Goal: Task Accomplishment & Management: Use online tool/utility

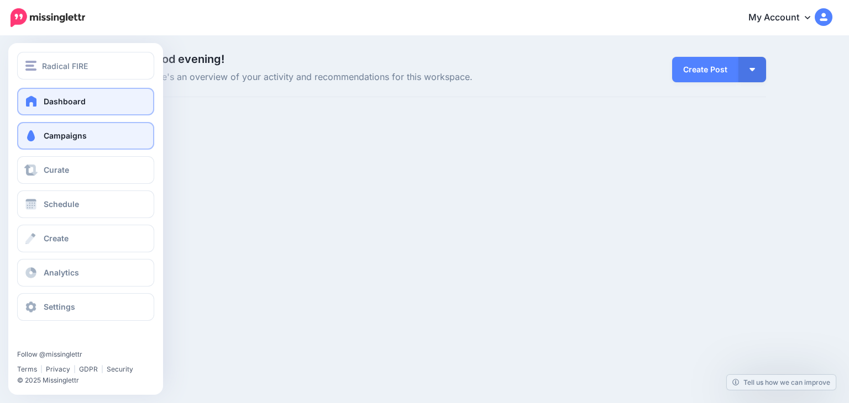
click at [44, 138] on span "Campaigns" at bounding box center [65, 135] width 43 height 9
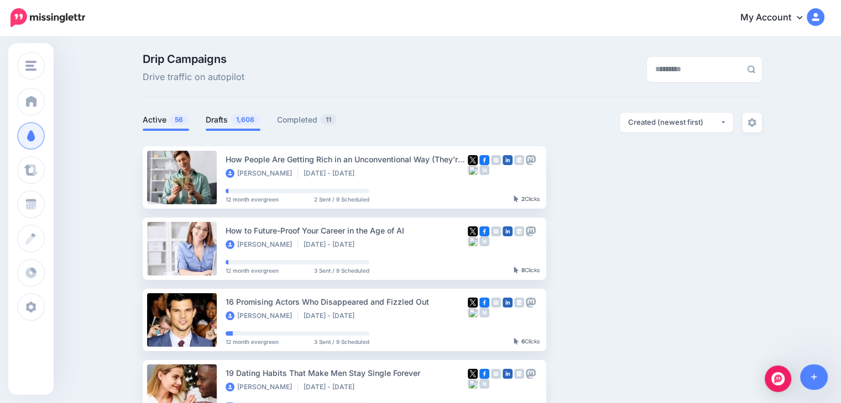
click at [237, 121] on span "1,608" at bounding box center [244, 119] width 29 height 10
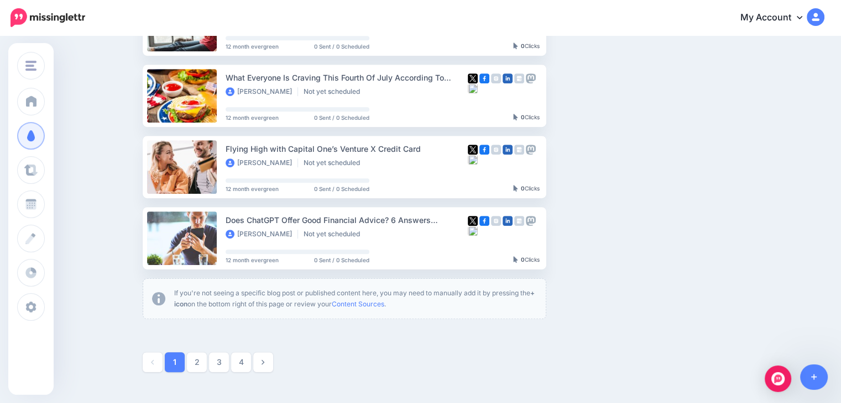
scroll to position [608, 0]
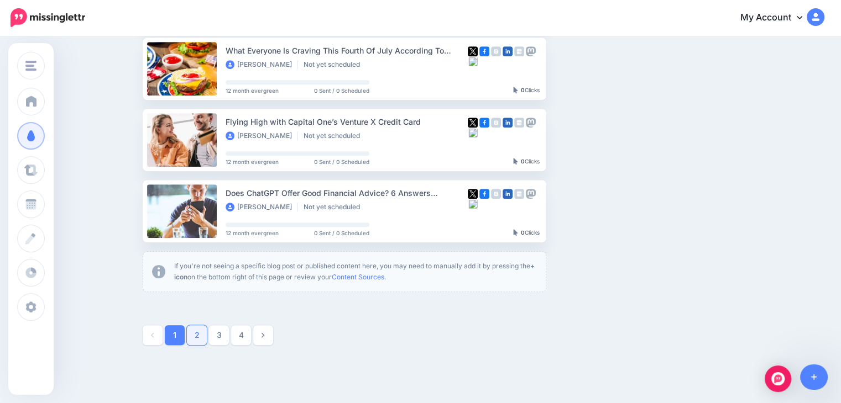
click at [204, 337] on link "2" at bounding box center [197, 335] width 20 height 20
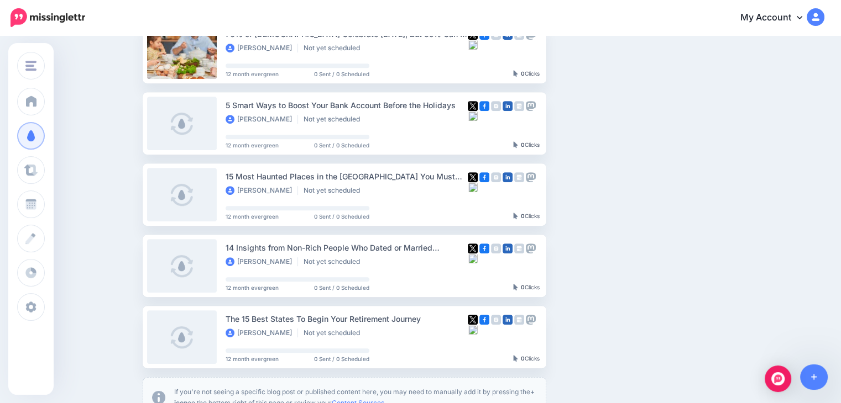
scroll to position [592, 0]
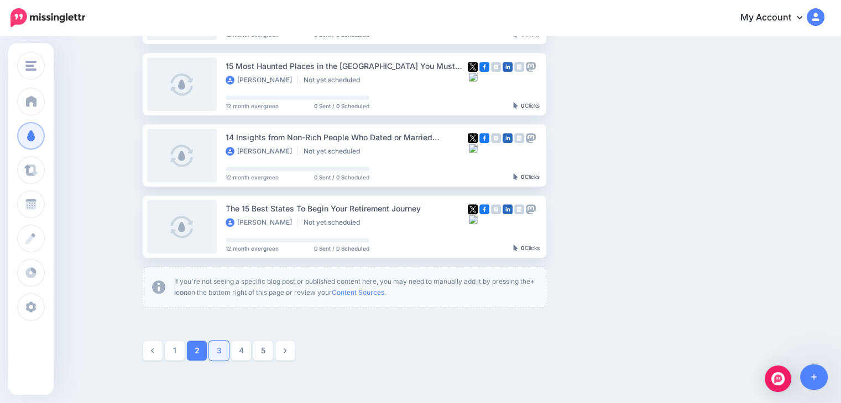
click at [225, 354] on link "3" at bounding box center [219, 351] width 20 height 20
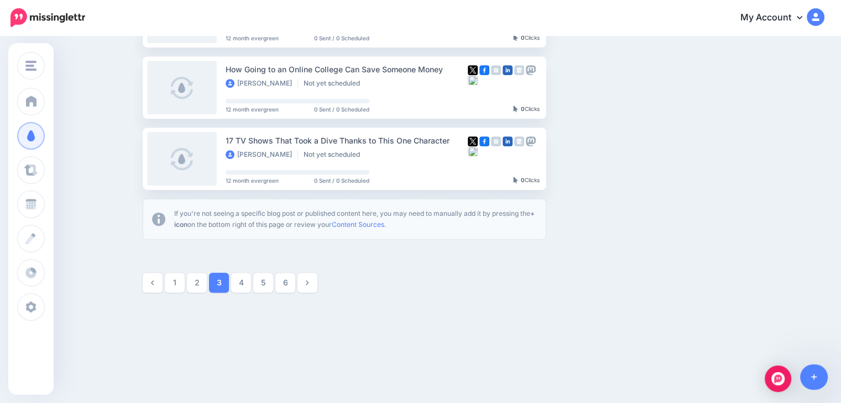
scroll to position [661, 0]
click at [246, 280] on link "4" at bounding box center [241, 282] width 20 height 20
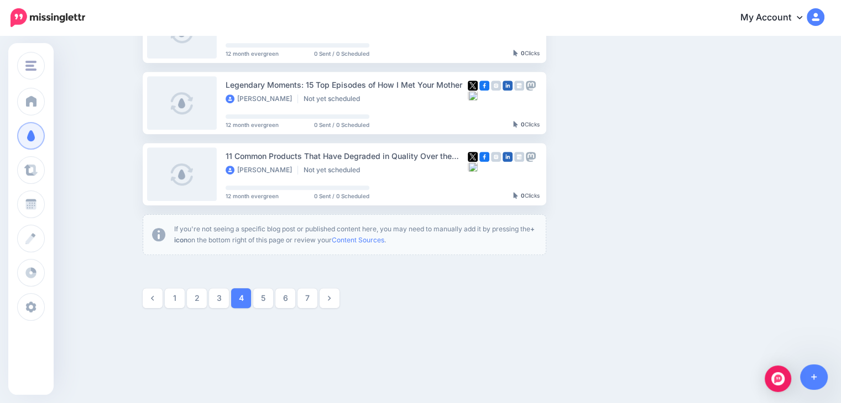
scroll to position [648, 0]
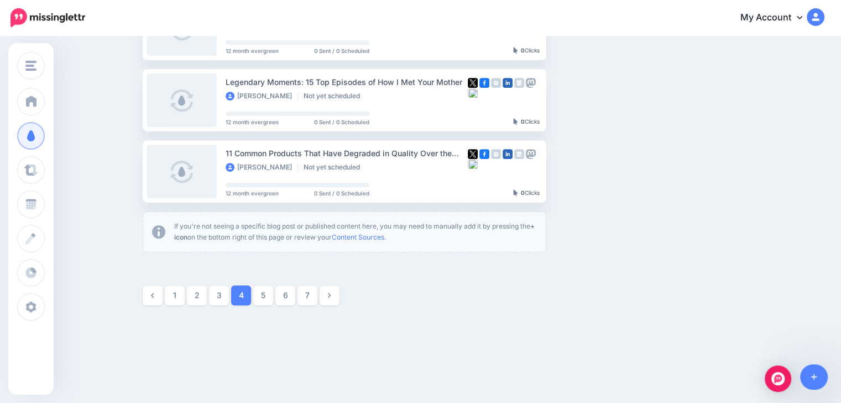
drag, startPoint x: 274, startPoint y: 295, endPoint x: 289, endPoint y: 288, distance: 16.3
click at [273, 295] on link "5" at bounding box center [263, 296] width 20 height 20
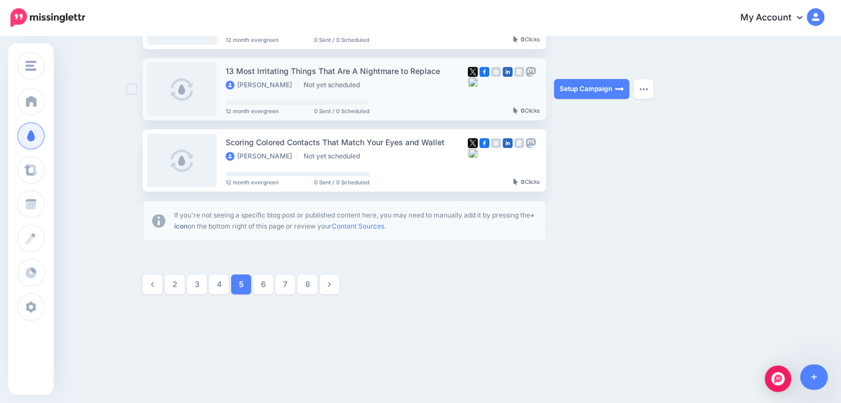
scroll to position [661, 0]
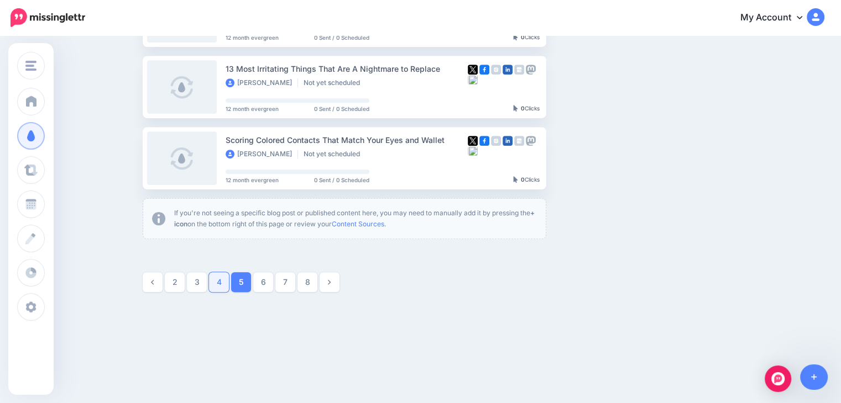
click at [220, 284] on link "4" at bounding box center [219, 282] width 20 height 20
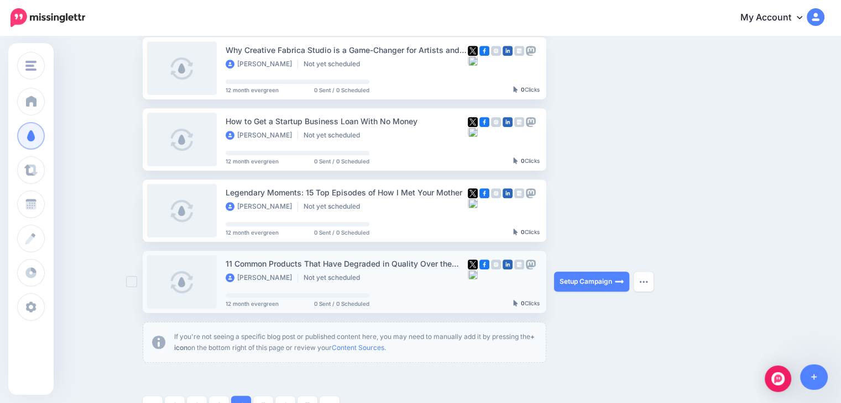
scroll to position [648, 0]
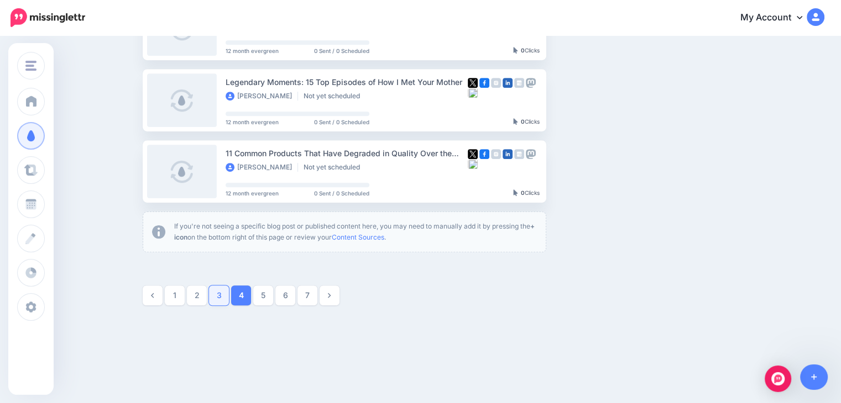
click at [222, 291] on link "3" at bounding box center [219, 296] width 20 height 20
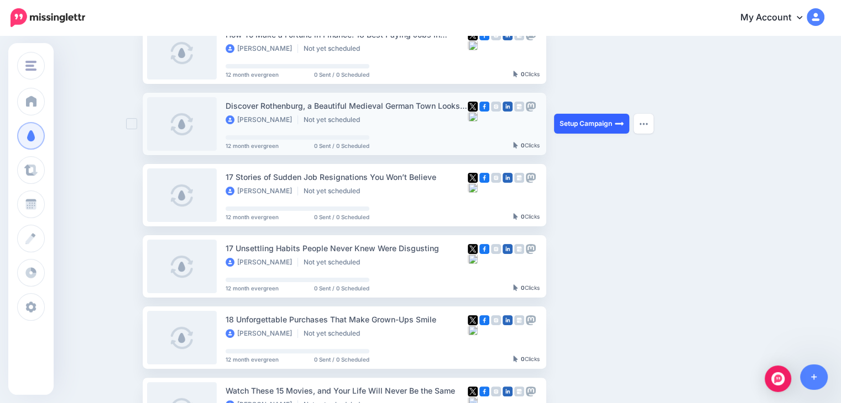
scroll to position [206, 0]
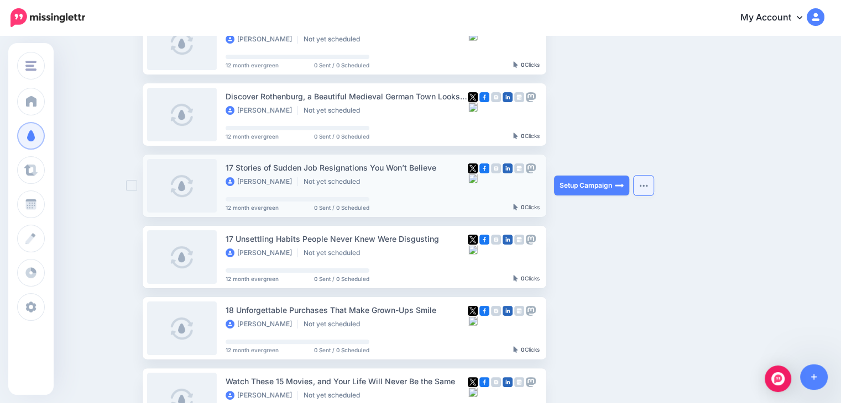
click at [648, 185] on img "button" at bounding box center [643, 185] width 9 height 3
click at [661, 138] on ul "Year-Round Adventure Destination: Exploring Austria’s Wilder Kaiser Marjolein D…" at bounding box center [452, 318] width 619 height 754
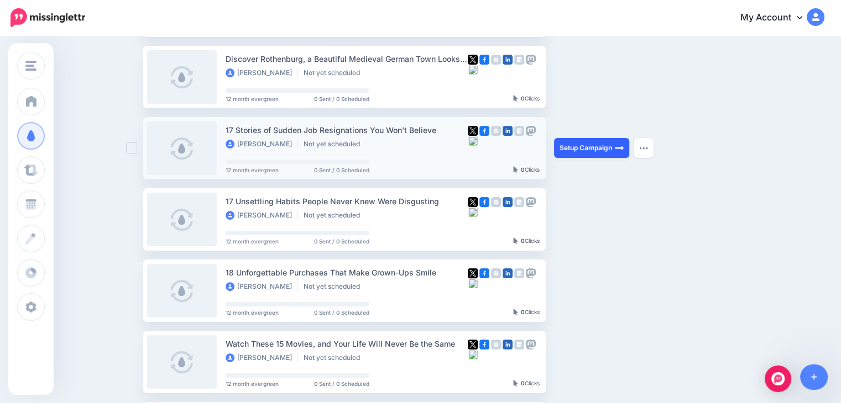
scroll to position [316, 0]
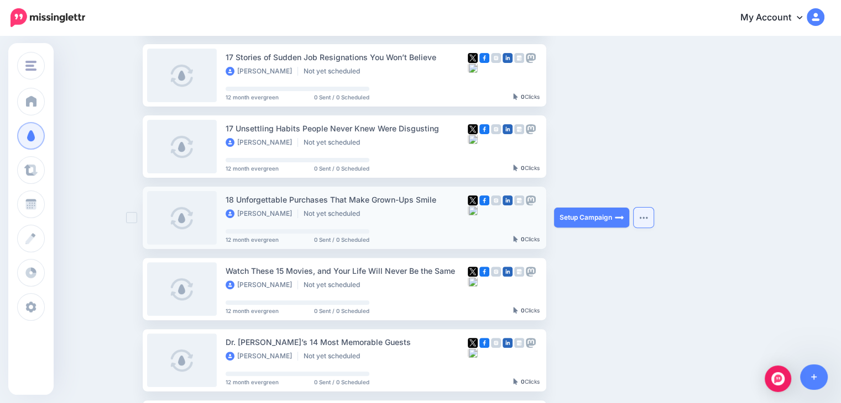
click at [652, 222] on button "button" at bounding box center [643, 218] width 20 height 20
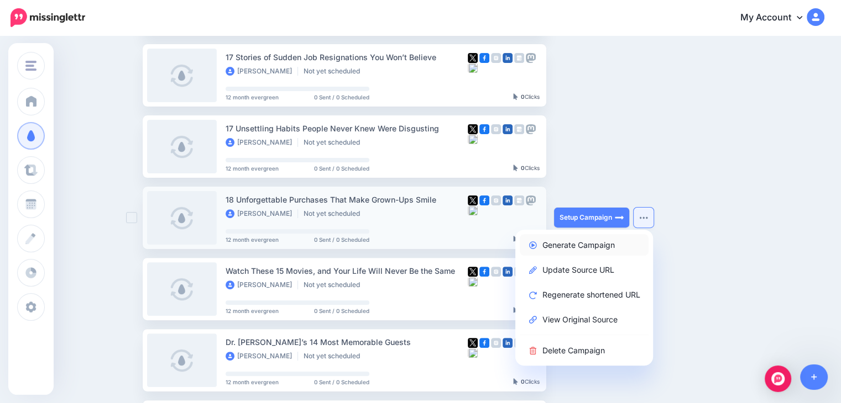
click at [597, 242] on link "Generate Campaign" at bounding box center [583, 245] width 129 height 22
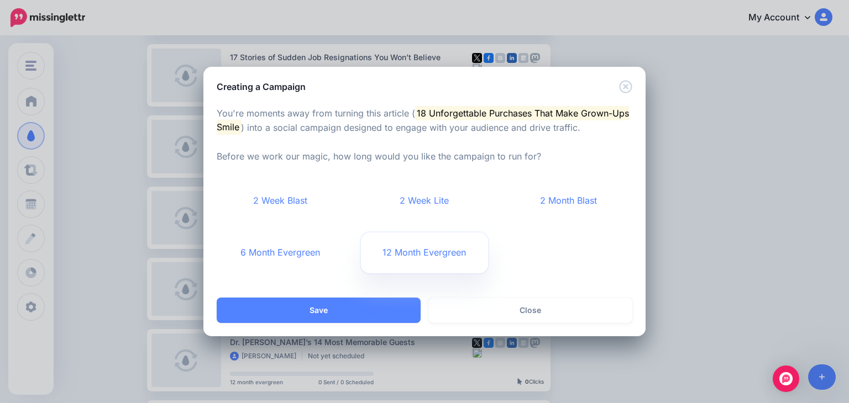
click at [434, 254] on link "12 Month Evergreen" at bounding box center [425, 253] width 128 height 41
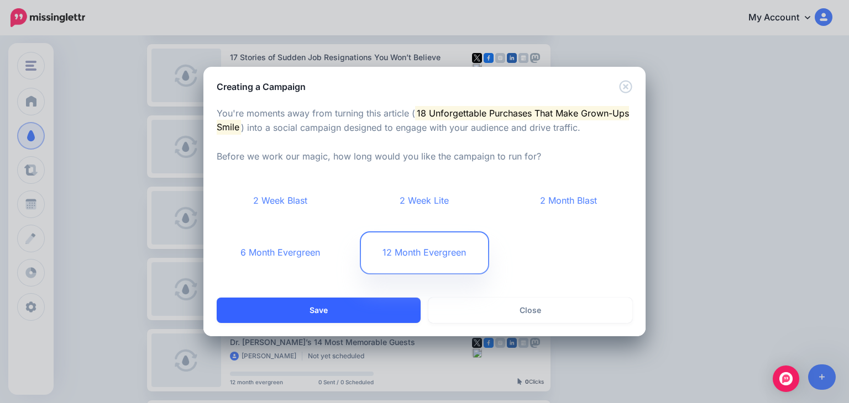
click at [355, 309] on button "Save" at bounding box center [319, 310] width 204 height 25
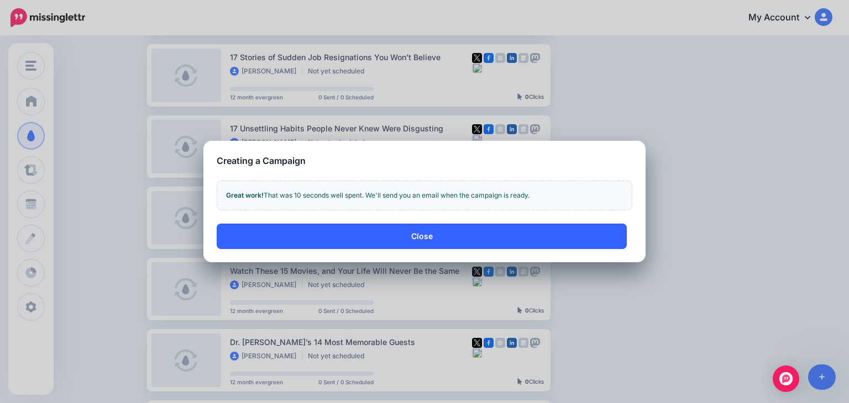
click at [382, 238] on button "Close" at bounding box center [422, 236] width 410 height 25
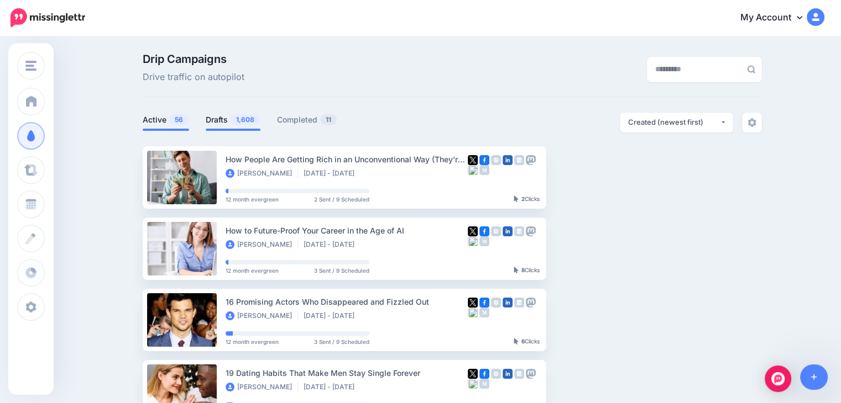
click at [238, 125] on link "Drafts 1,608" at bounding box center [233, 119] width 55 height 13
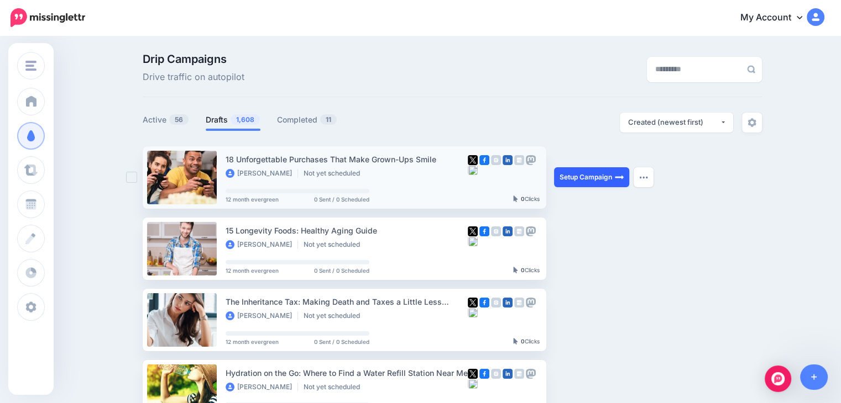
click at [590, 175] on link "Setup Campaign" at bounding box center [591, 177] width 75 height 20
click at [573, 180] on link "Setup Campaign" at bounding box center [591, 177] width 75 height 20
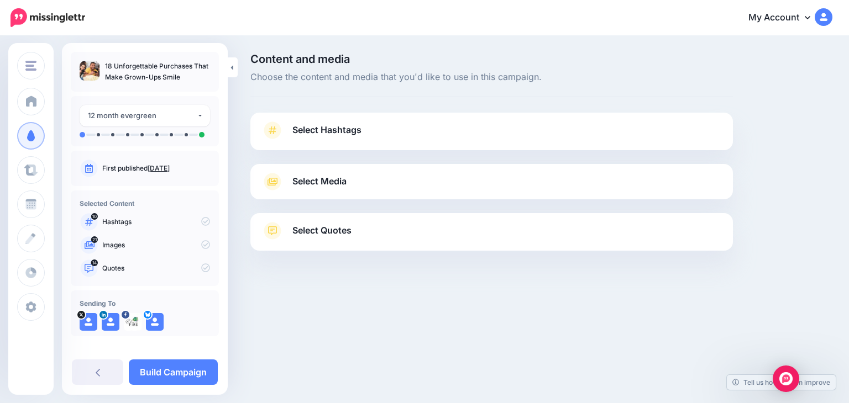
drag, startPoint x: 103, startPoint y: 66, endPoint x: 197, endPoint y: 80, distance: 95.0
click at [197, 79] on ul "18 Unforgettable Purchases That Make Grown-Ups Smile" at bounding box center [145, 72] width 130 height 22
copy p "18 Unforgettable Purchases That Make Grown-Ups Smile"
click at [350, 138] on link "Select Hashtags" at bounding box center [491, 136] width 460 height 29
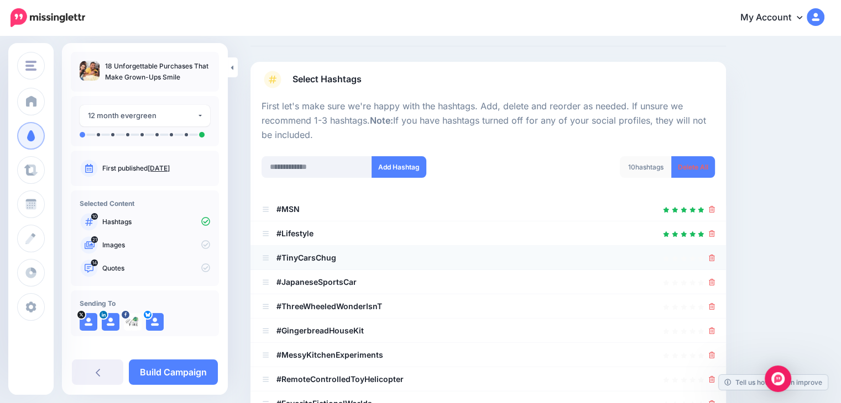
scroll to position [111, 0]
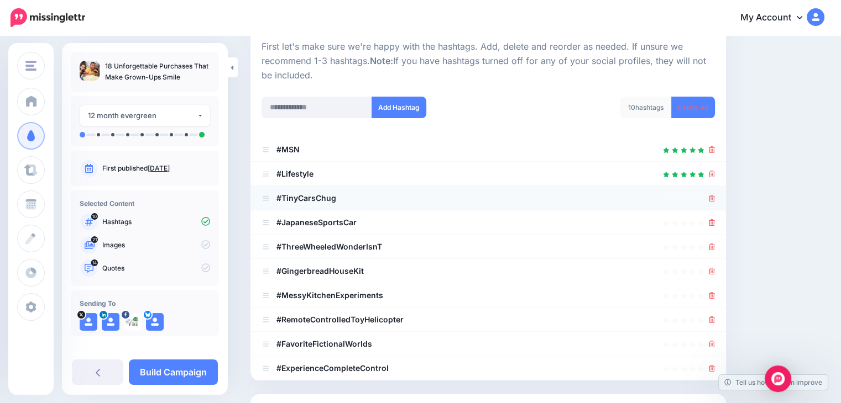
click at [715, 197] on div at bounding box center [487, 198] width 453 height 13
click at [715, 197] on icon at bounding box center [711, 198] width 6 height 7
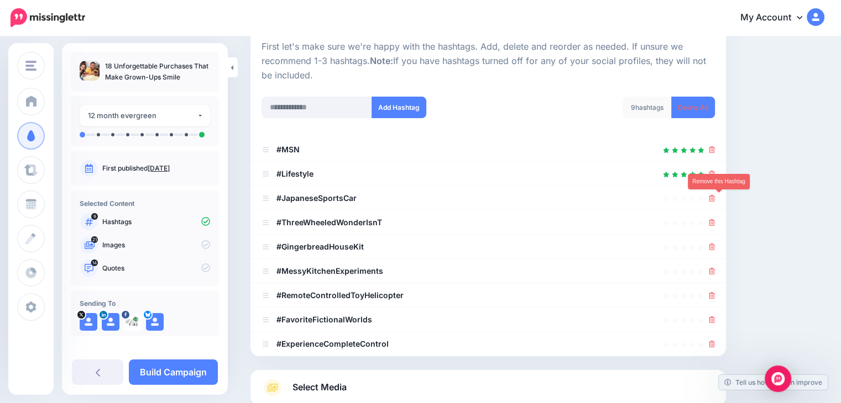
click at [715, 197] on icon at bounding box center [711, 198] width 6 height 7
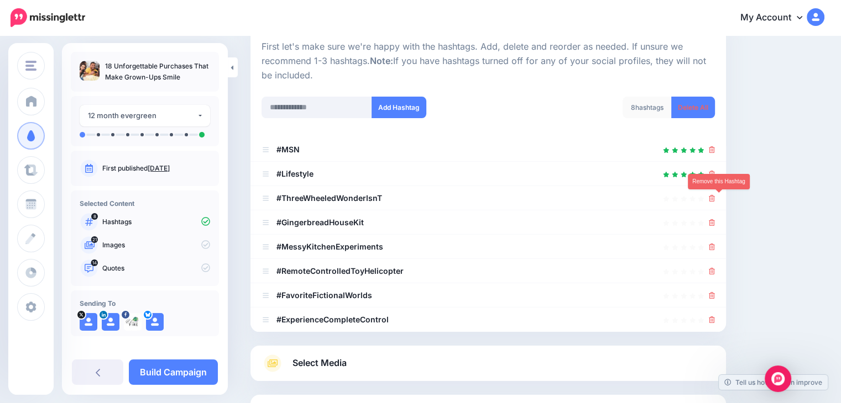
click at [715, 197] on icon at bounding box center [711, 198] width 6 height 7
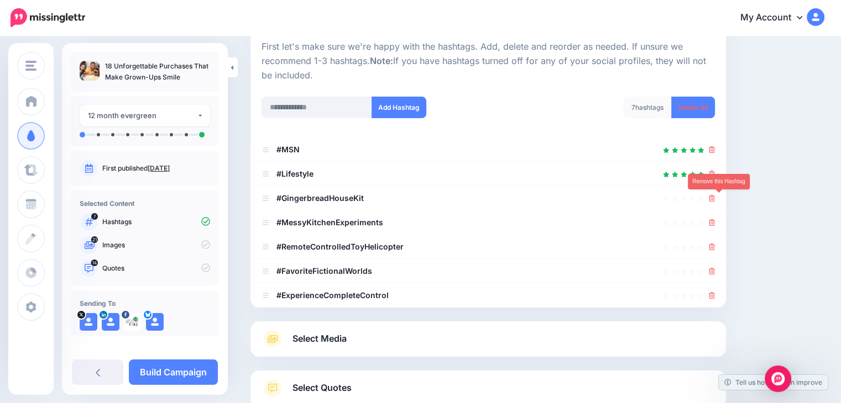
click at [715, 197] on icon at bounding box center [711, 198] width 6 height 7
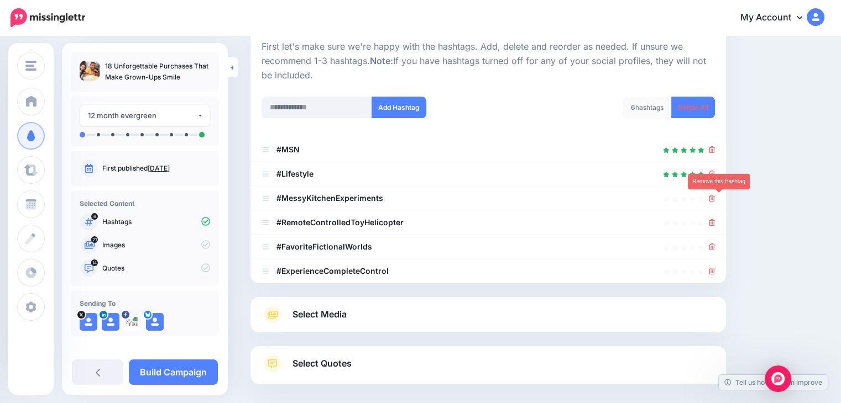
click at [715, 197] on icon at bounding box center [711, 198] width 6 height 7
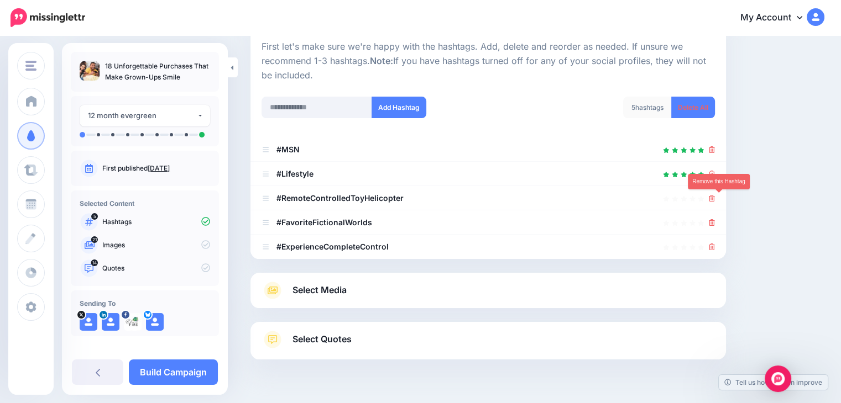
click at [715, 197] on icon at bounding box center [711, 198] width 6 height 7
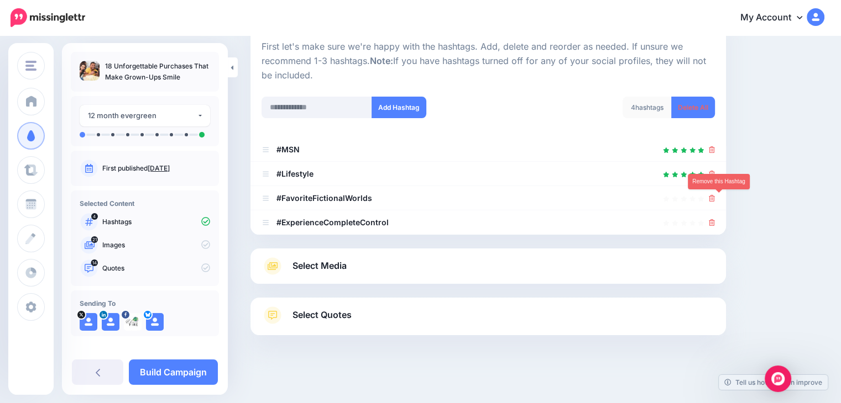
click at [715, 197] on icon at bounding box center [711, 198] width 6 height 7
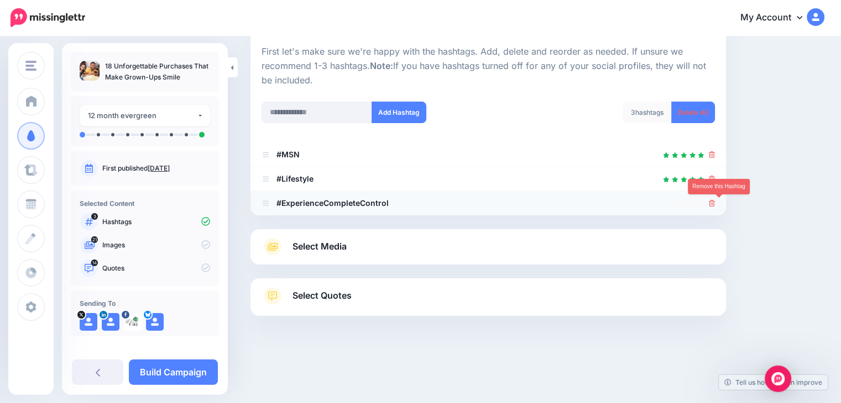
click at [715, 204] on icon at bounding box center [711, 203] width 6 height 7
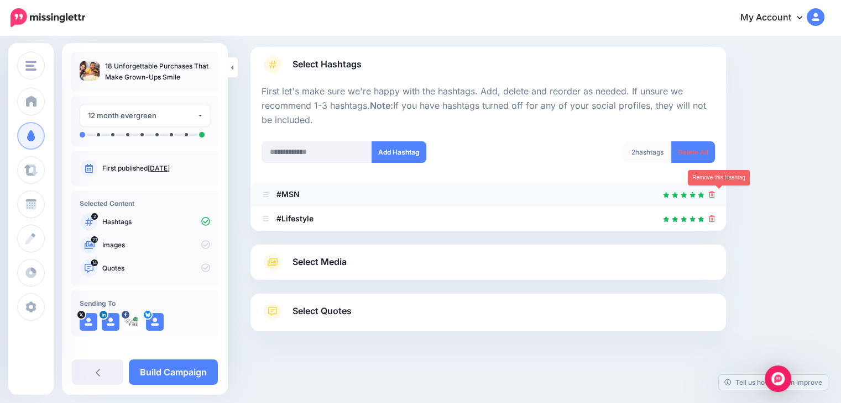
click at [715, 193] on icon at bounding box center [711, 194] width 6 height 7
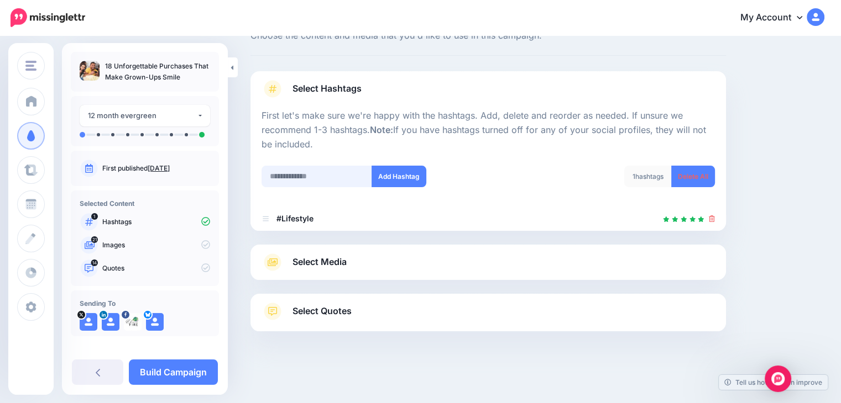
click at [309, 179] on input "text" at bounding box center [316, 177] width 111 height 22
type input "*********"
click at [402, 177] on button "Add Hashtag" at bounding box center [398, 177] width 55 height 22
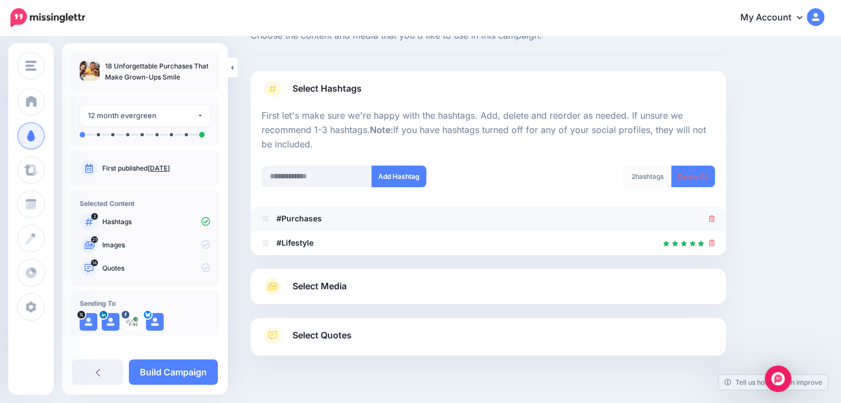
scroll to position [66, 0]
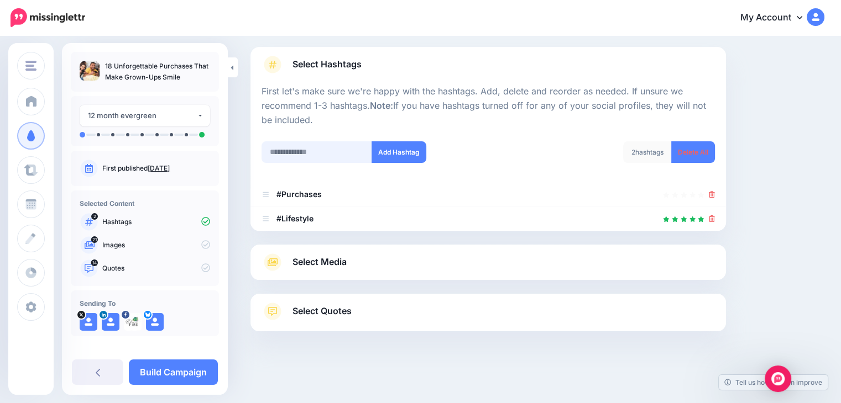
click at [302, 156] on input "text" at bounding box center [316, 152] width 111 height 22
type input "*********"
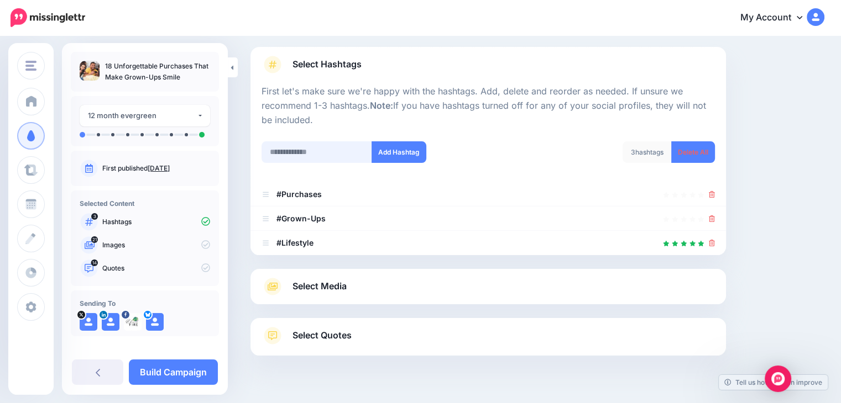
scroll to position [90, 0]
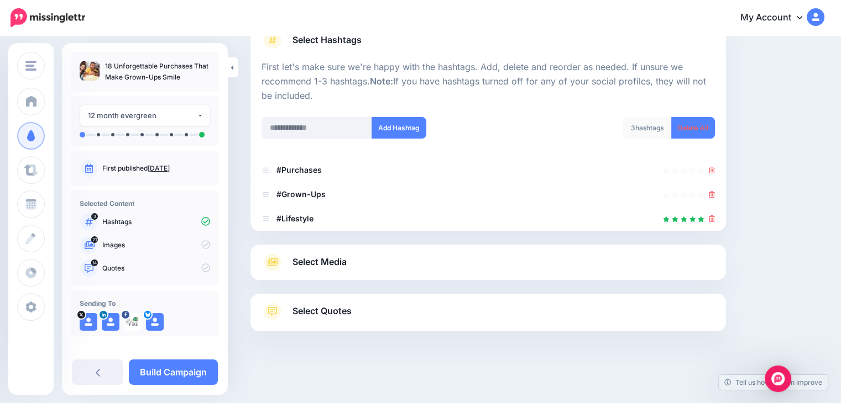
click at [407, 264] on link "Select Media" at bounding box center [487, 263] width 453 height 18
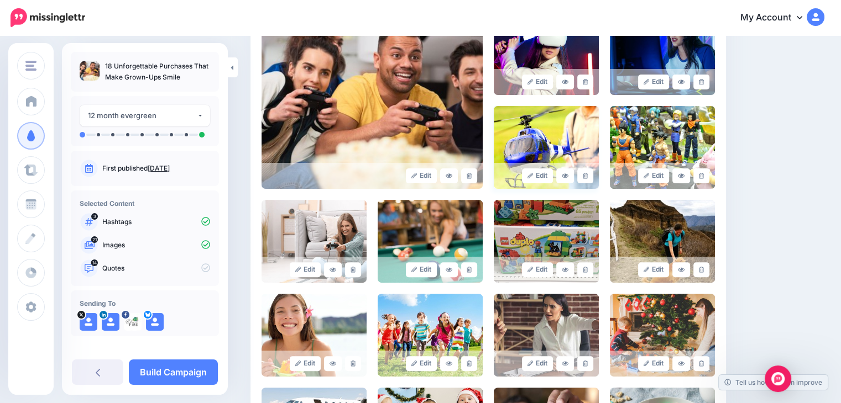
scroll to position [366, 0]
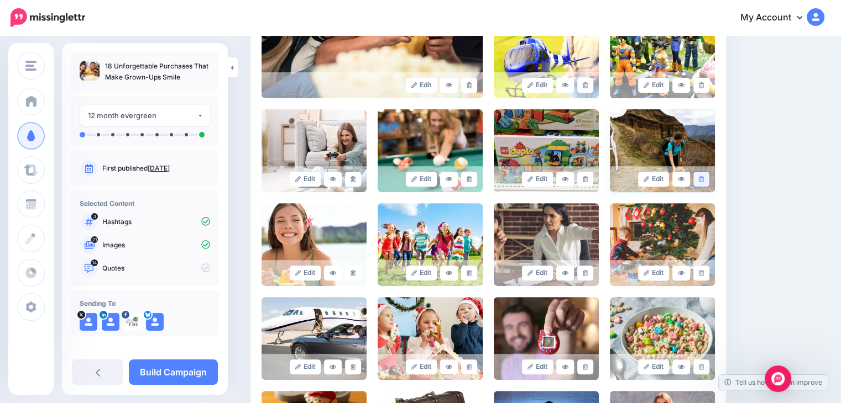
click at [709, 181] on link at bounding box center [701, 179] width 16 height 15
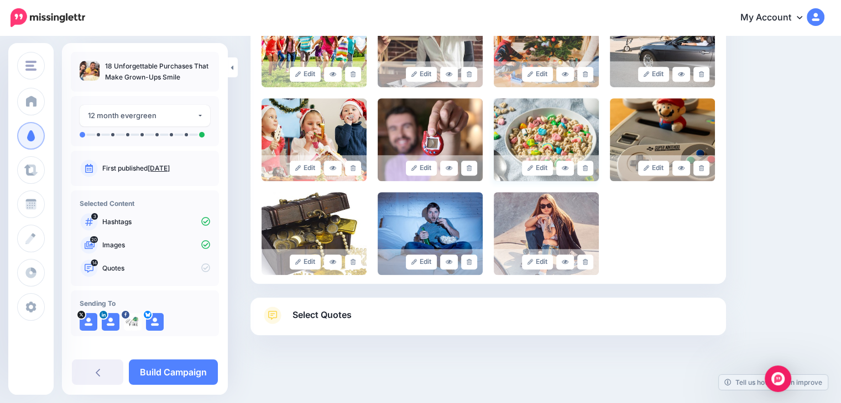
scroll to position [569, 0]
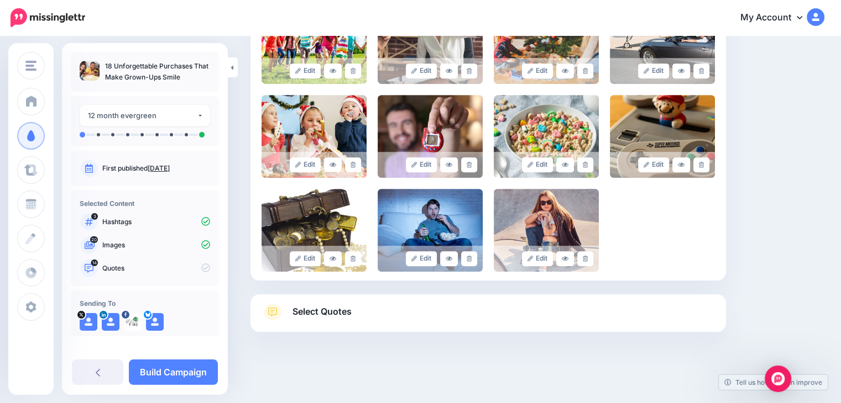
click at [356, 308] on link "Select Quotes" at bounding box center [487, 317] width 453 height 29
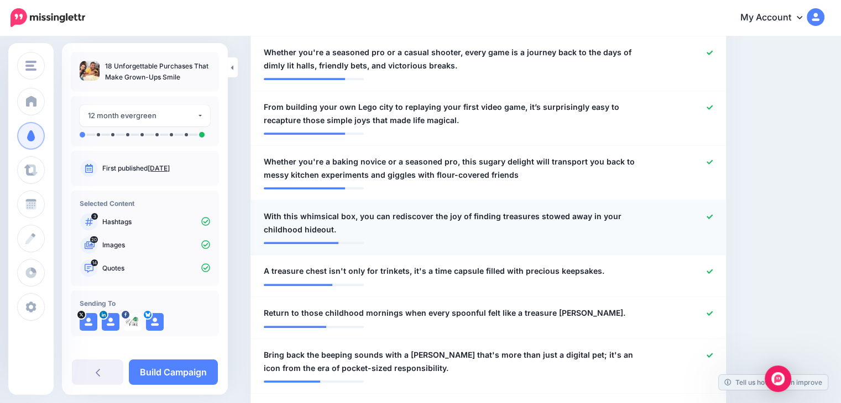
scroll to position [513, 0]
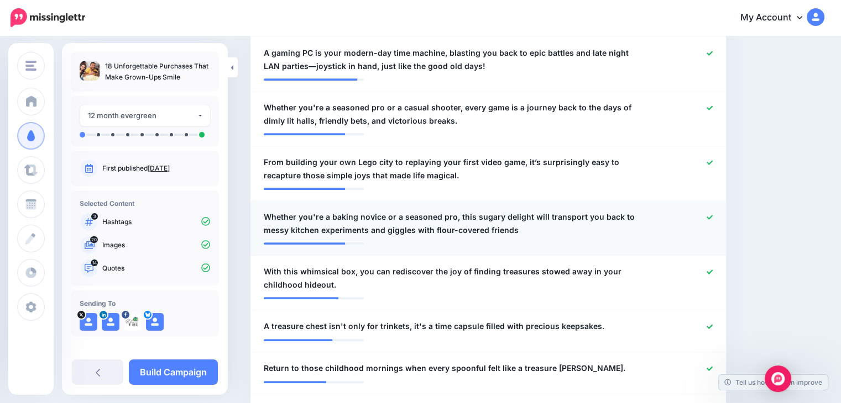
click at [712, 216] on icon at bounding box center [709, 217] width 6 height 6
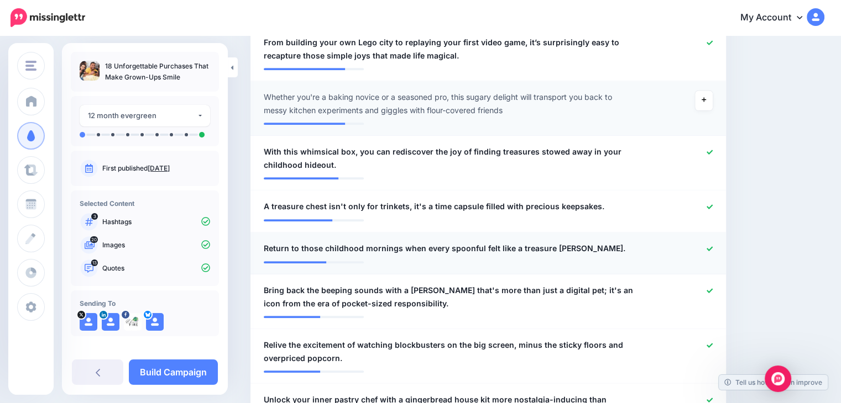
scroll to position [569, 0]
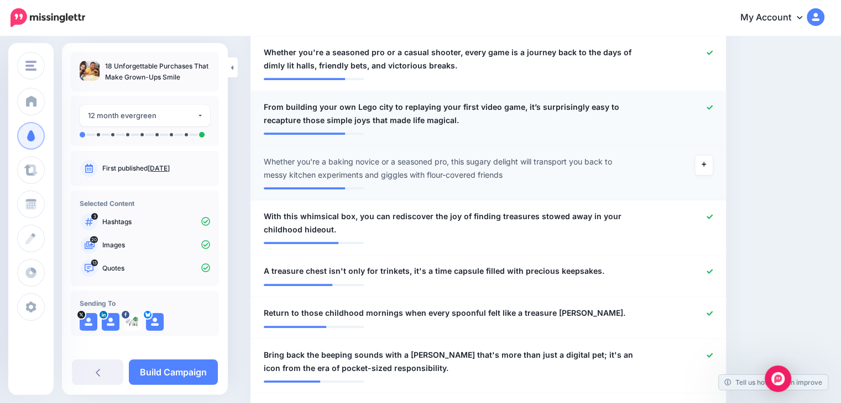
click at [712, 104] on icon at bounding box center [709, 107] width 6 height 6
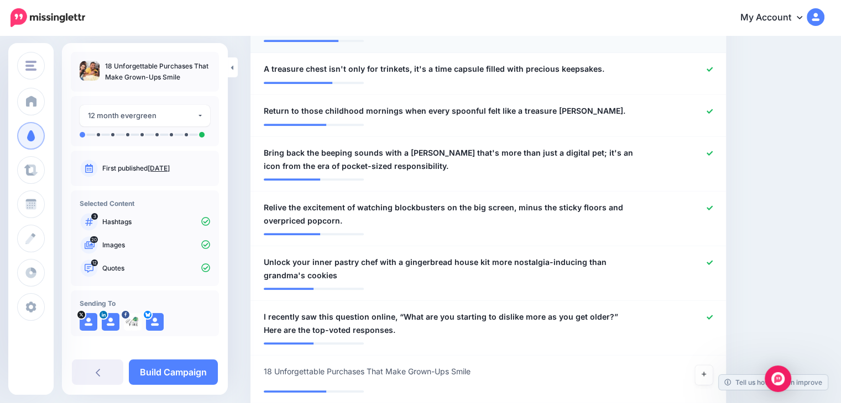
scroll to position [845, 0]
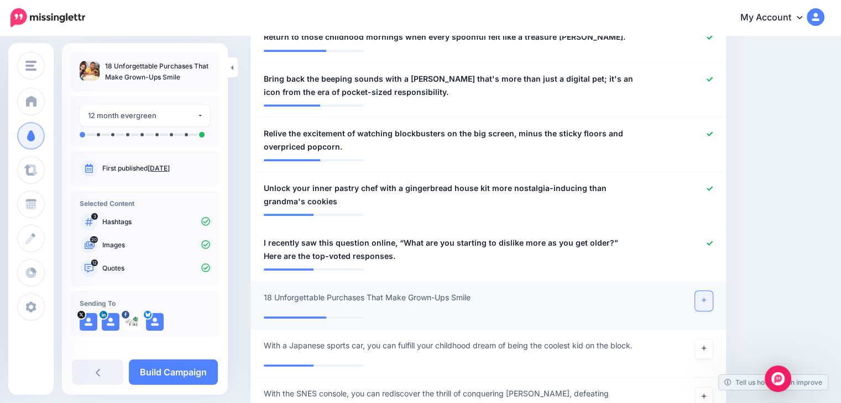
click at [706, 297] on icon at bounding box center [703, 300] width 4 height 6
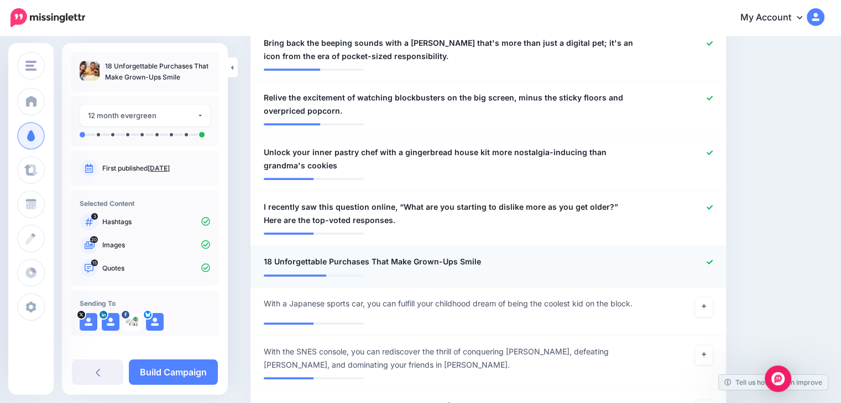
scroll to position [900, 0]
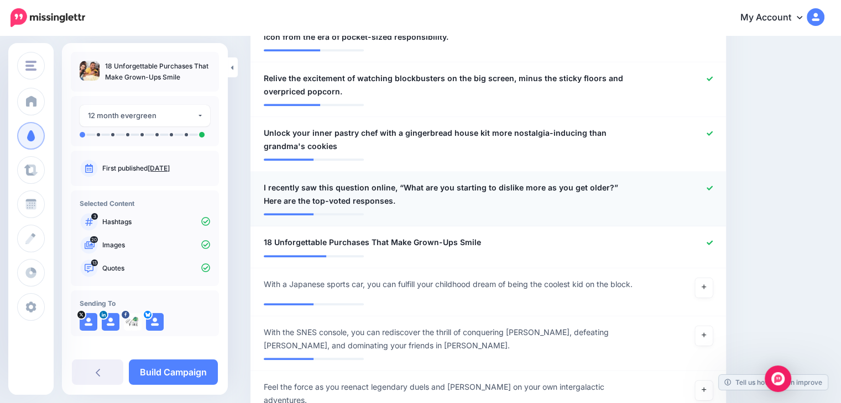
click at [712, 188] on icon at bounding box center [709, 188] width 6 height 6
click at [712, 133] on icon at bounding box center [709, 133] width 6 height 4
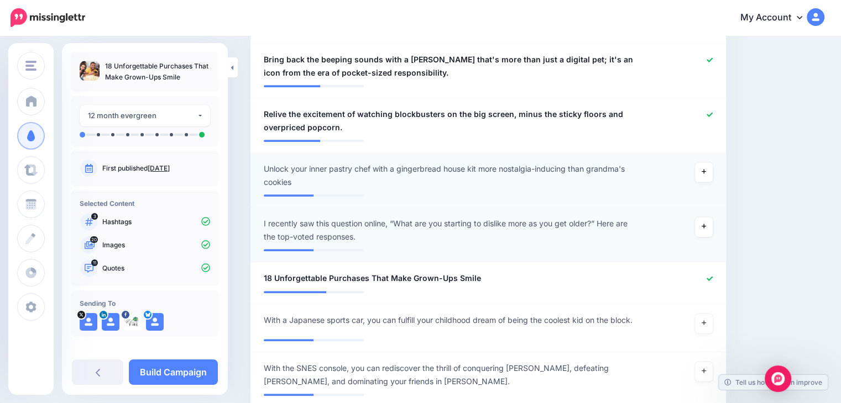
scroll to position [845, 0]
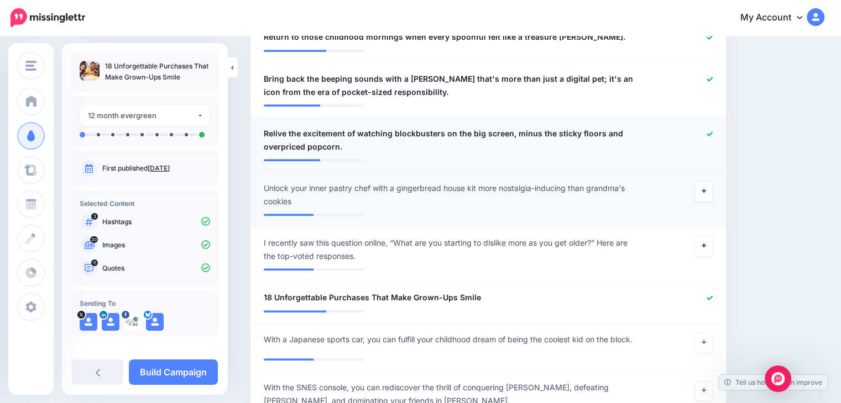
click at [712, 132] on icon at bounding box center [709, 134] width 6 height 6
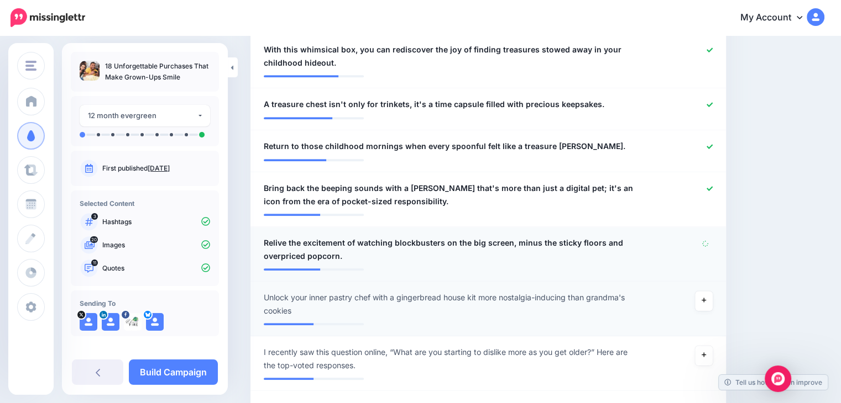
scroll to position [734, 0]
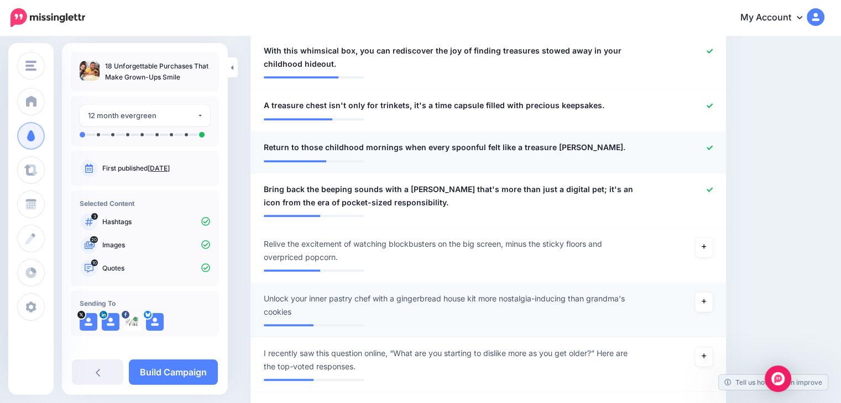
click at [712, 145] on icon at bounding box center [709, 148] width 6 height 6
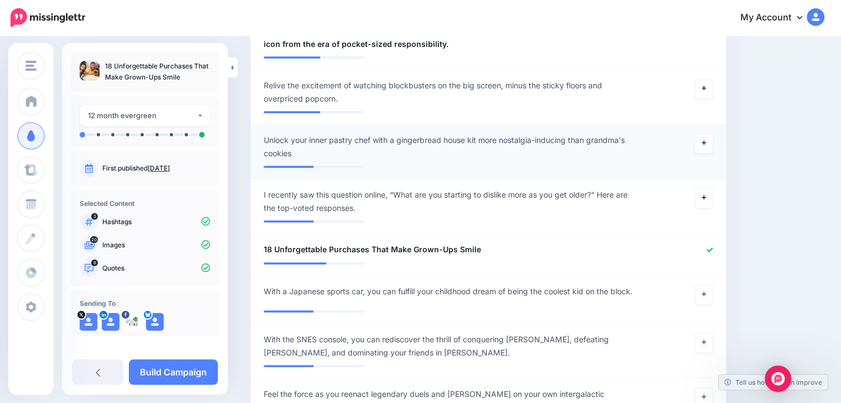
scroll to position [900, 0]
click at [170, 372] on link "Build Campaign" at bounding box center [173, 372] width 89 height 25
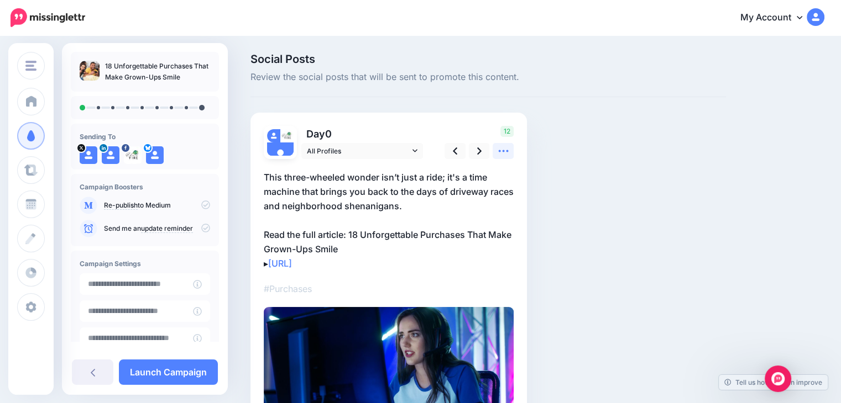
click at [499, 154] on icon at bounding box center [503, 151] width 12 height 12
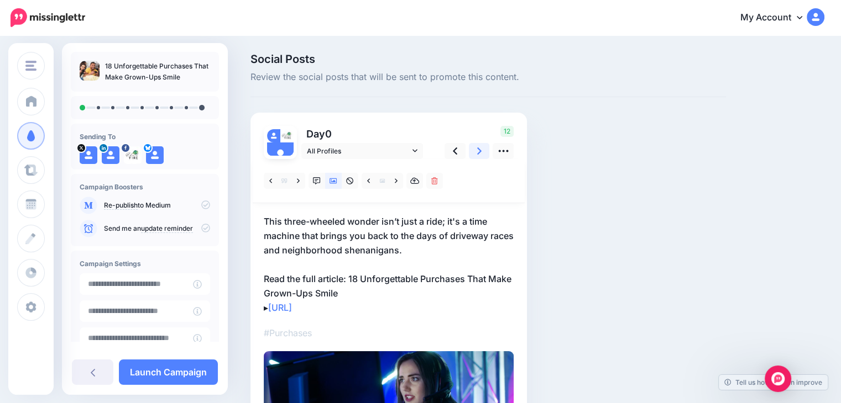
click at [476, 153] on link at bounding box center [479, 151] width 21 height 16
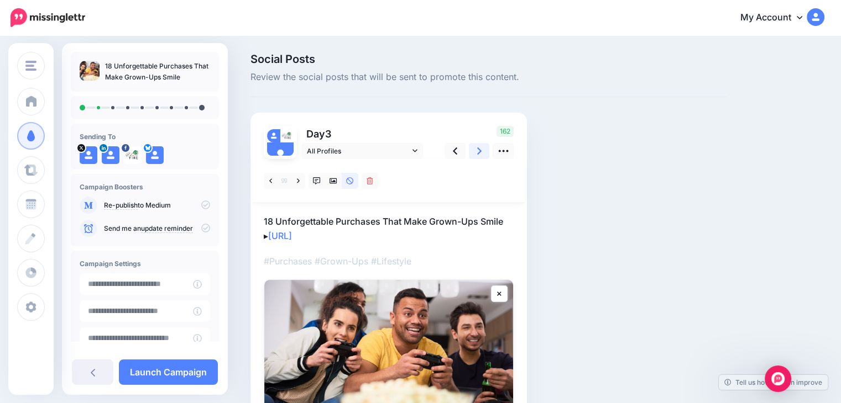
click at [476, 153] on link at bounding box center [479, 151] width 21 height 16
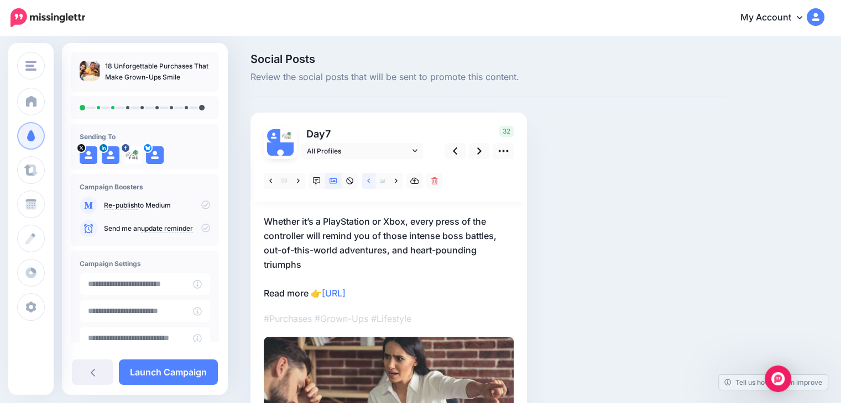
click at [370, 178] on link at bounding box center [368, 181] width 14 height 16
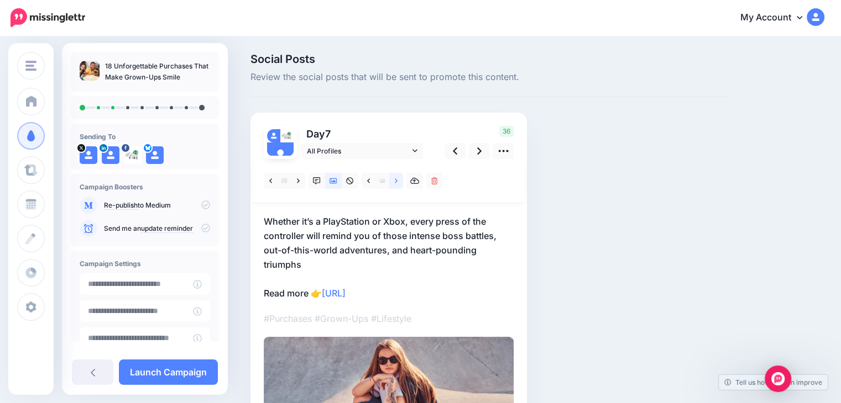
click at [396, 178] on icon at bounding box center [396, 181] width 3 height 8
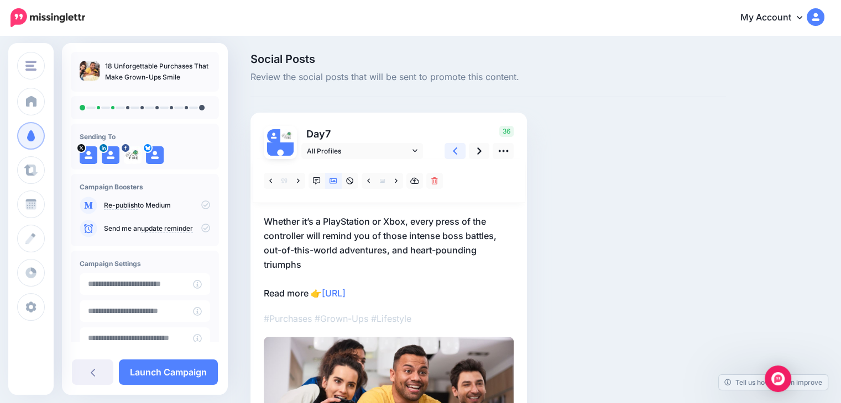
click at [455, 152] on icon at bounding box center [455, 151] width 4 height 12
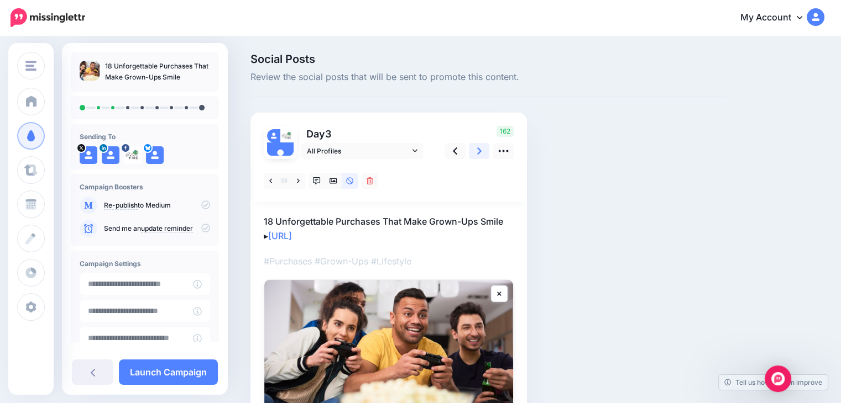
click at [480, 153] on icon at bounding box center [479, 151] width 4 height 12
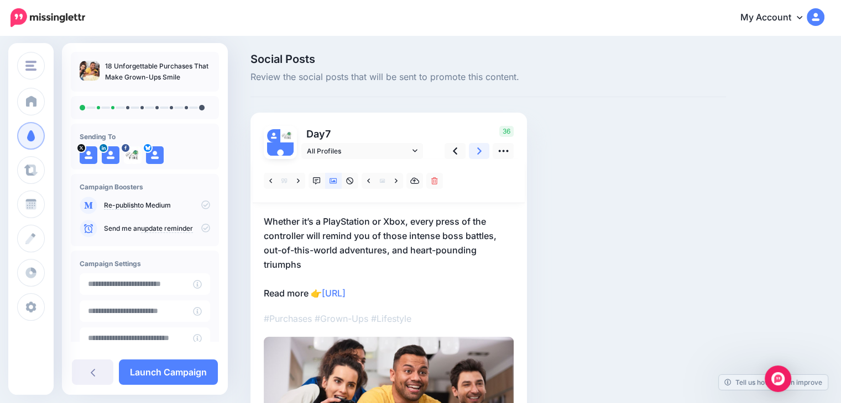
click at [480, 153] on icon at bounding box center [479, 151] width 4 height 12
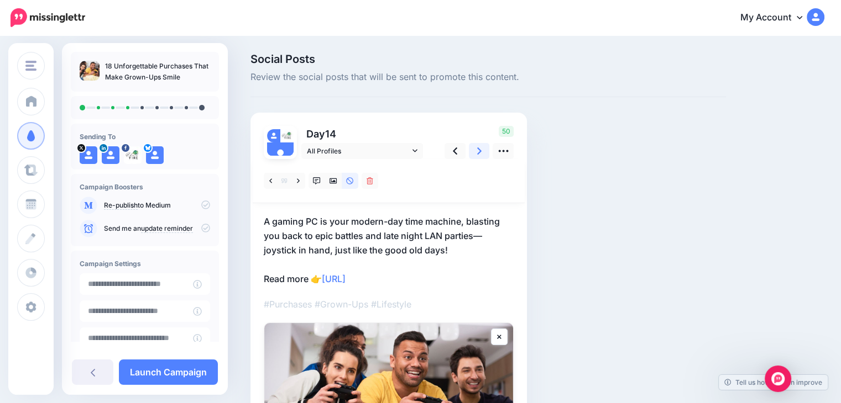
click at [480, 153] on icon at bounding box center [479, 151] width 4 height 12
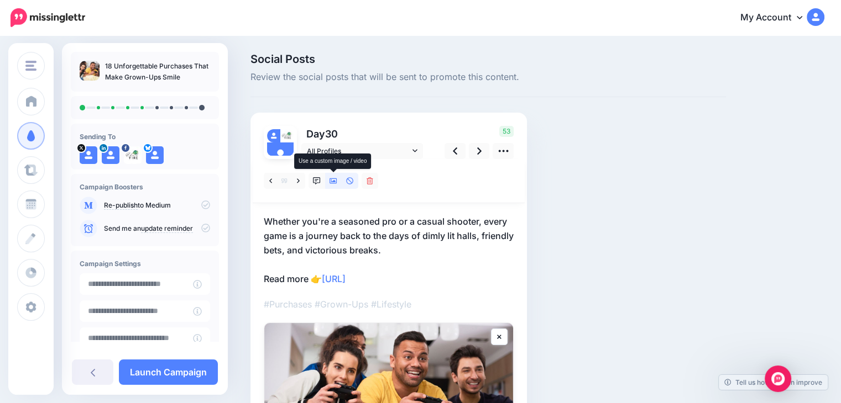
click at [335, 178] on icon at bounding box center [333, 181] width 8 height 6
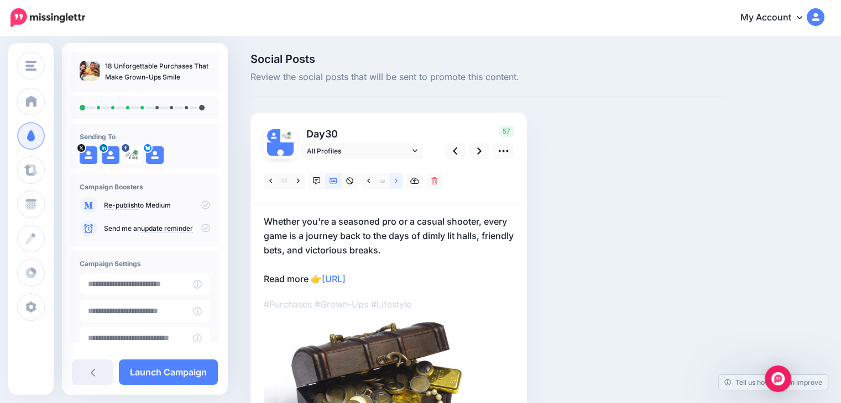
click at [396, 176] on link at bounding box center [396, 181] width 14 height 16
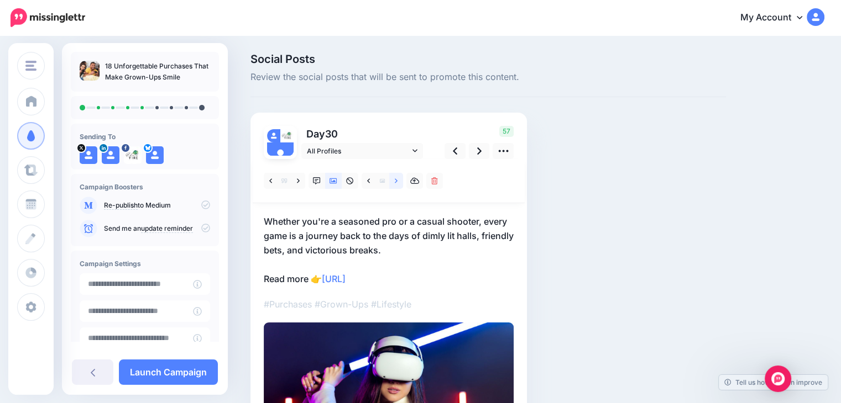
click at [396, 176] on link at bounding box center [396, 181] width 14 height 16
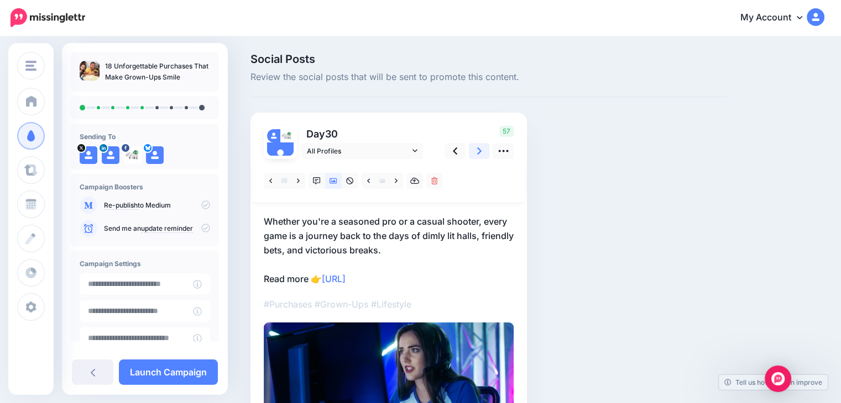
click at [477, 153] on icon at bounding box center [479, 151] width 4 height 7
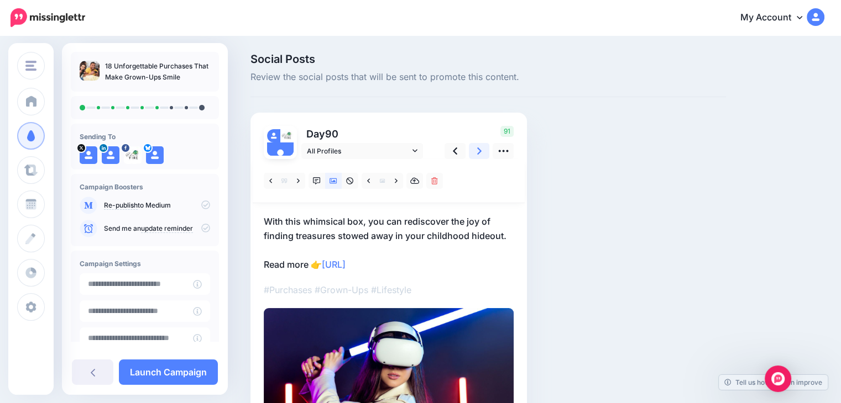
click at [477, 153] on icon at bounding box center [479, 151] width 4 height 12
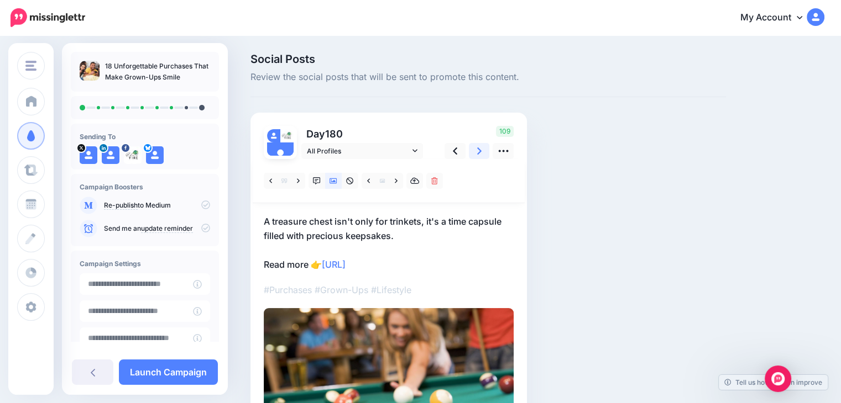
click at [479, 149] on icon at bounding box center [479, 151] width 4 height 7
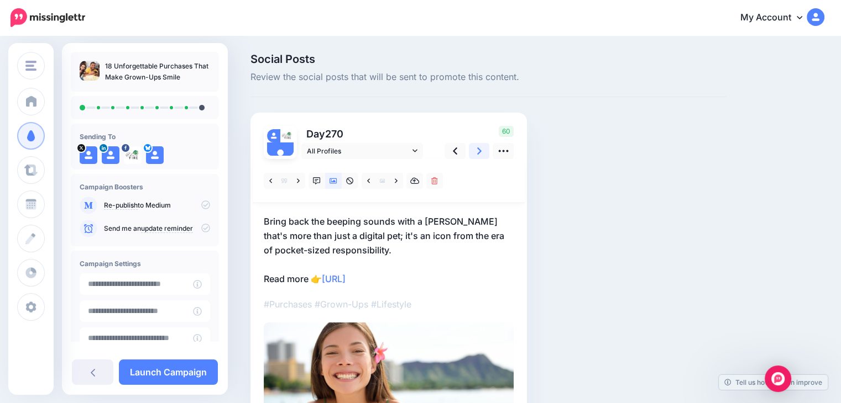
click at [475, 151] on link at bounding box center [479, 151] width 21 height 16
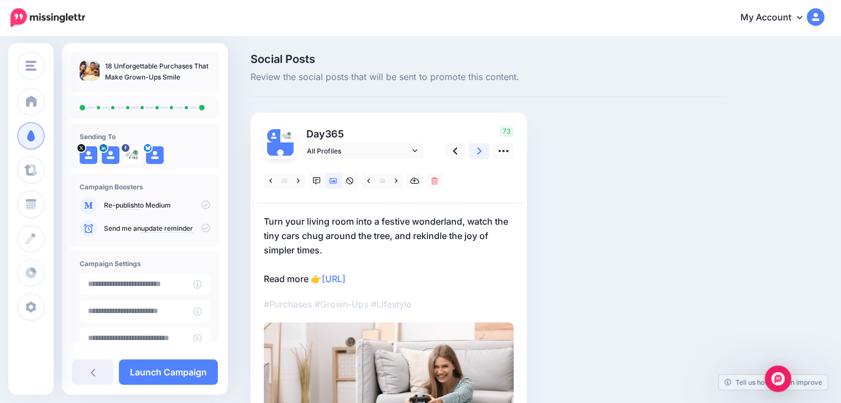
click at [473, 150] on link at bounding box center [479, 151] width 21 height 16
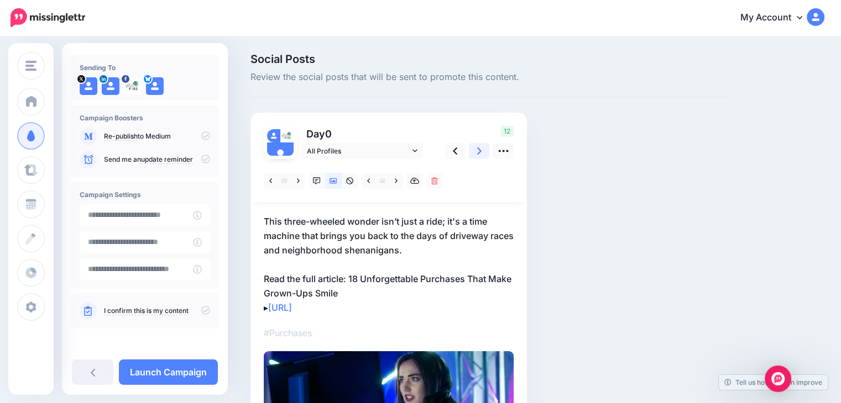
scroll to position [111, 0]
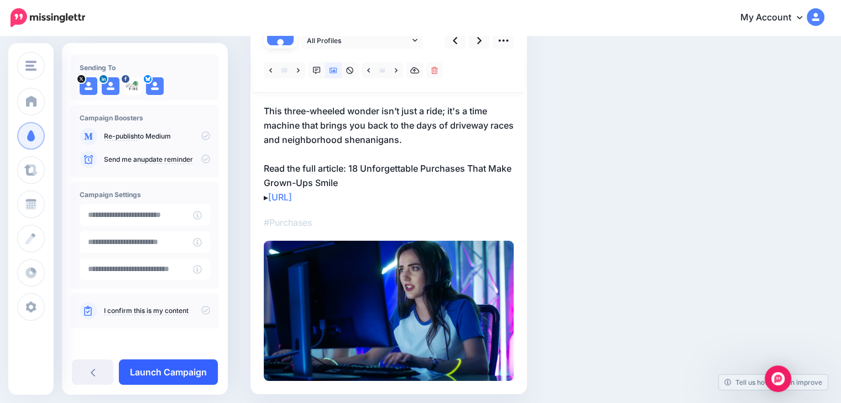
click at [178, 369] on link "Launch Campaign" at bounding box center [168, 372] width 99 height 25
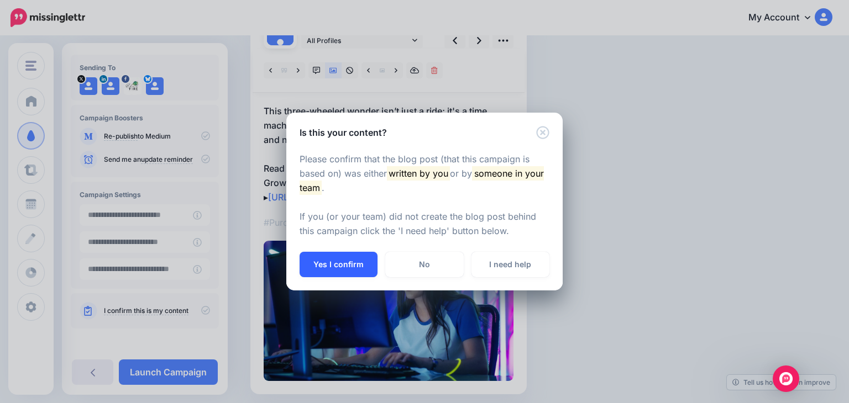
click at [340, 259] on button "Yes I confirm" at bounding box center [339, 264] width 78 height 25
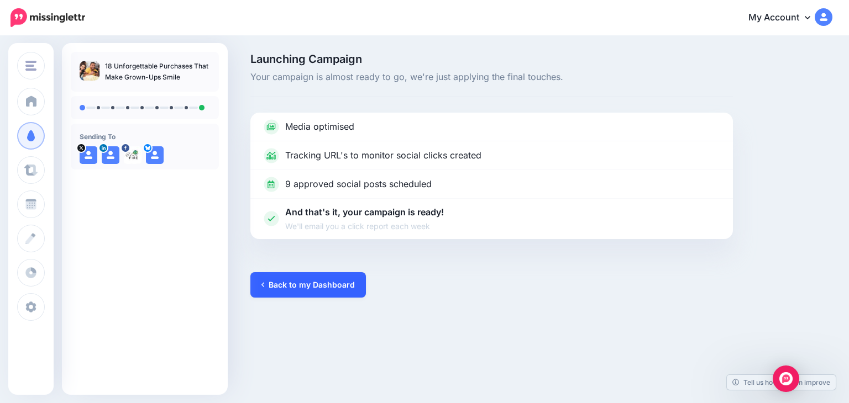
click at [279, 288] on link "Back to my Dashboard" at bounding box center [307, 284] width 115 height 25
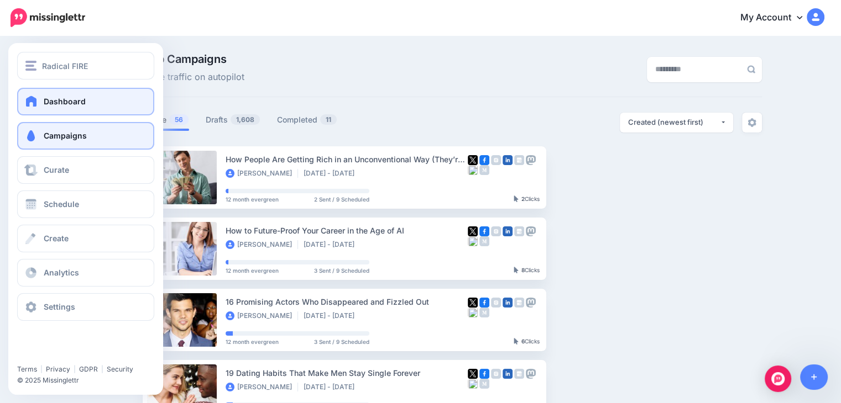
click at [77, 94] on link "Dashboard" at bounding box center [85, 102] width 137 height 28
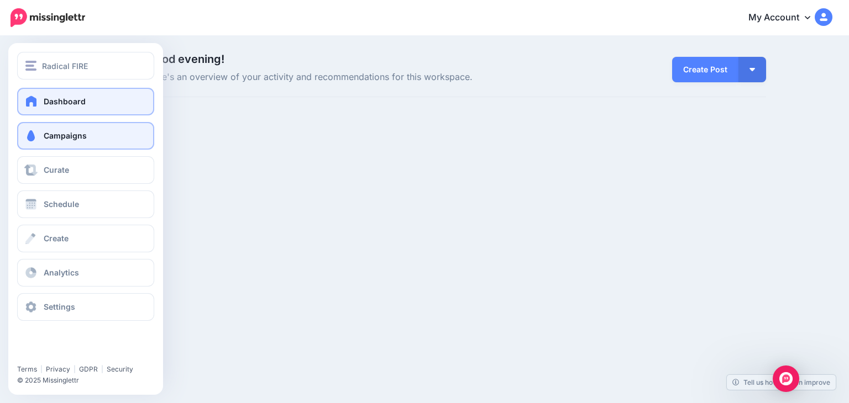
click at [66, 144] on link "Campaigns" at bounding box center [85, 136] width 137 height 28
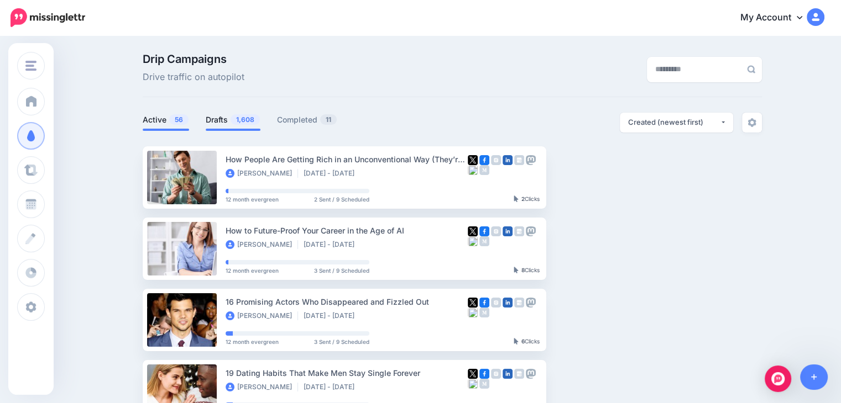
click at [233, 123] on link "Drafts 1,608" at bounding box center [233, 119] width 55 height 13
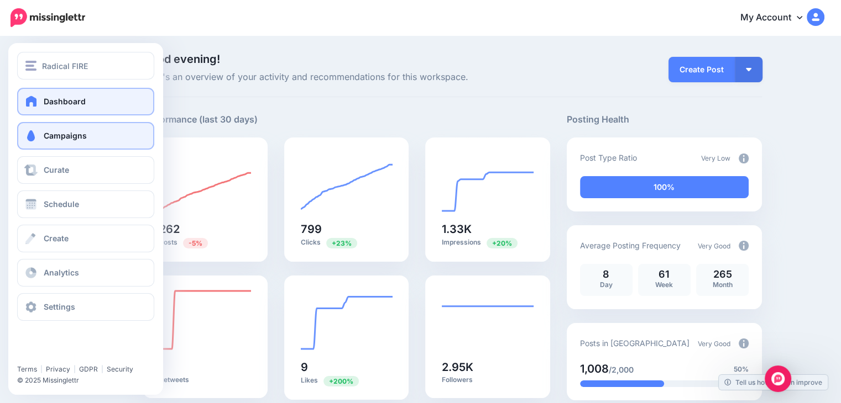
click at [47, 136] on span "Campaigns" at bounding box center [65, 135] width 43 height 9
